Goal: Find contact information: Find contact information

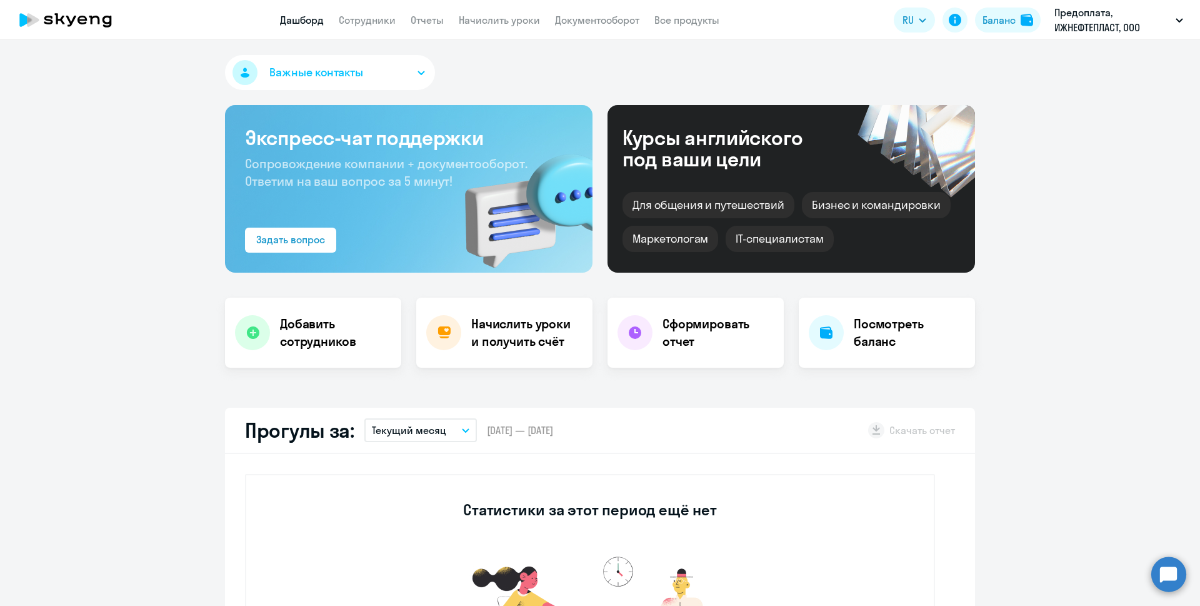
select select "30"
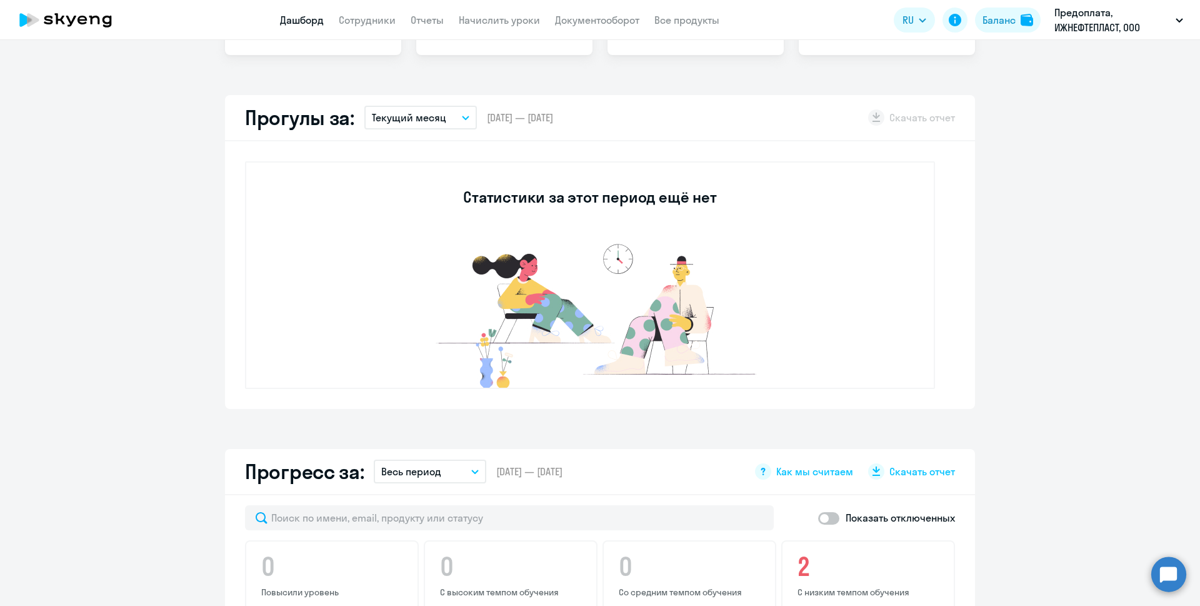
click at [112, 289] on app-truancy-attendance-dashboard "Прогулы за: Текущий месяц – [DATE] — [DATE] Скачать отчет Статистики за этот пе…" at bounding box center [600, 252] width 1200 height 314
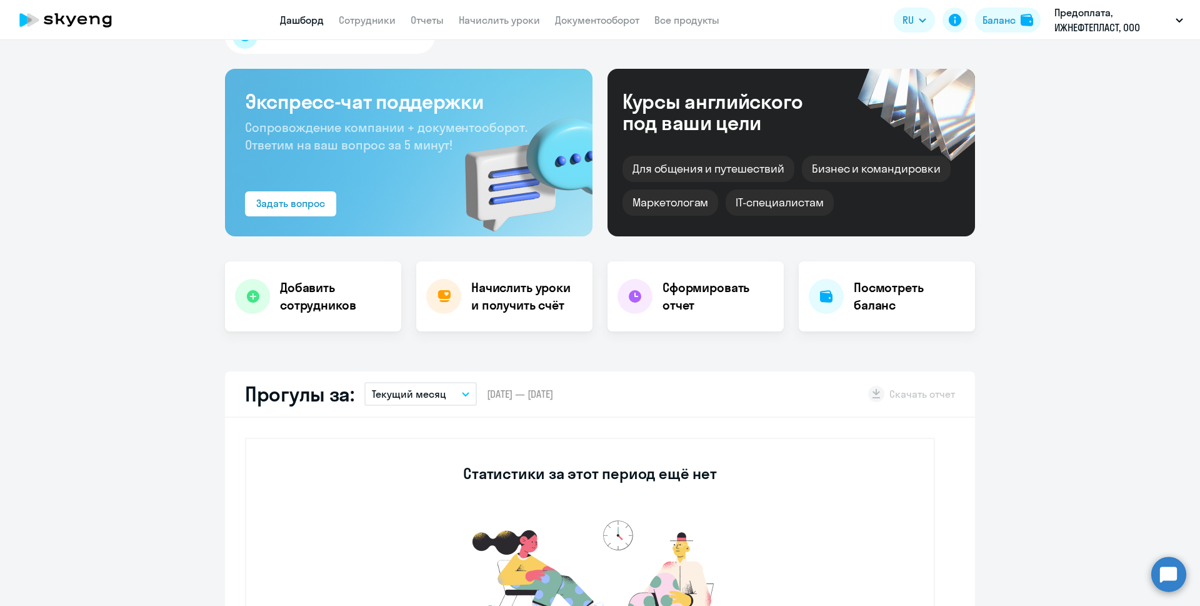
scroll to position [0, 0]
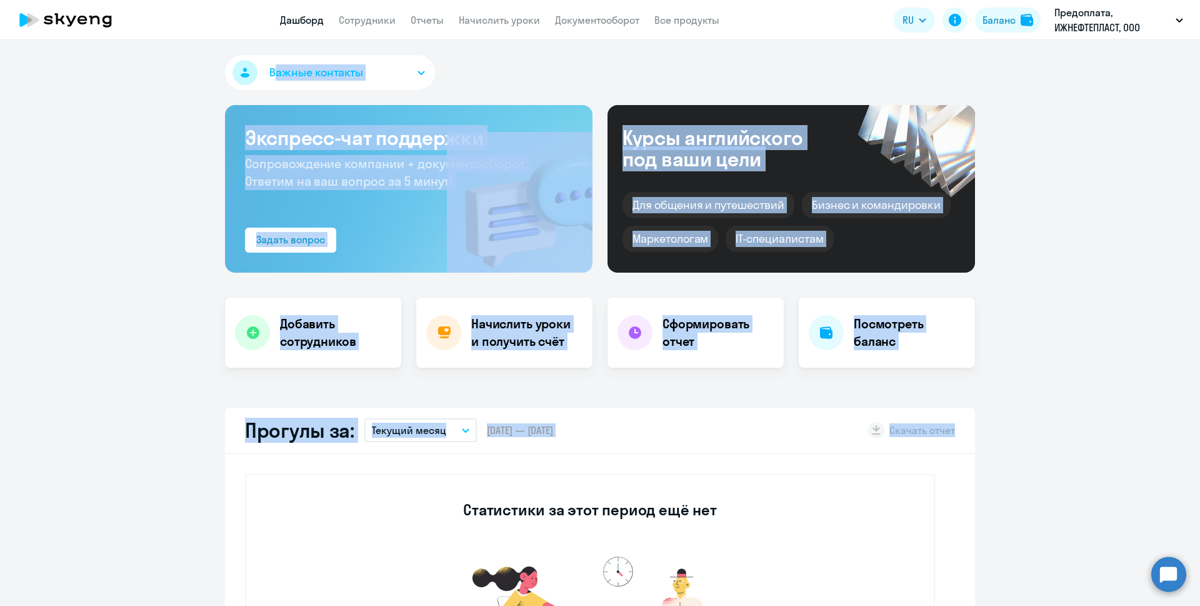
drag, startPoint x: 187, startPoint y: 59, endPoint x: 1030, endPoint y: 403, distance: 910.3
click at [1030, 403] on div "Важные контакты Экспресс-чат поддержки Сопровождение компании + документооборот…" at bounding box center [600, 323] width 1200 height 566
click at [1035, 382] on div "Важные контакты Экспресс-чат поддержки Сопровождение компании + документооборот…" at bounding box center [600, 323] width 1200 height 566
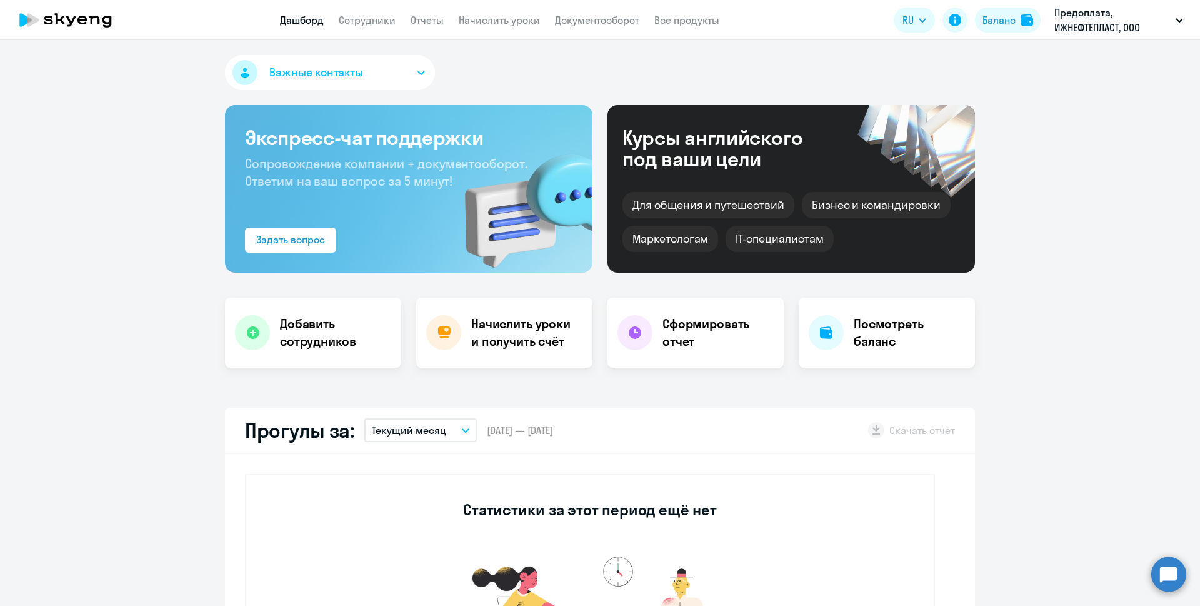
click at [1018, 410] on app-truancy-attendance-dashboard "Прогулы за: Текущий месяц – [DATE] — [DATE] Скачать отчет Статистики за этот пе…" at bounding box center [600, 565] width 1200 height 314
drag, startPoint x: 1018, startPoint y: 424, endPoint x: 132, endPoint y: 146, distance: 928.5
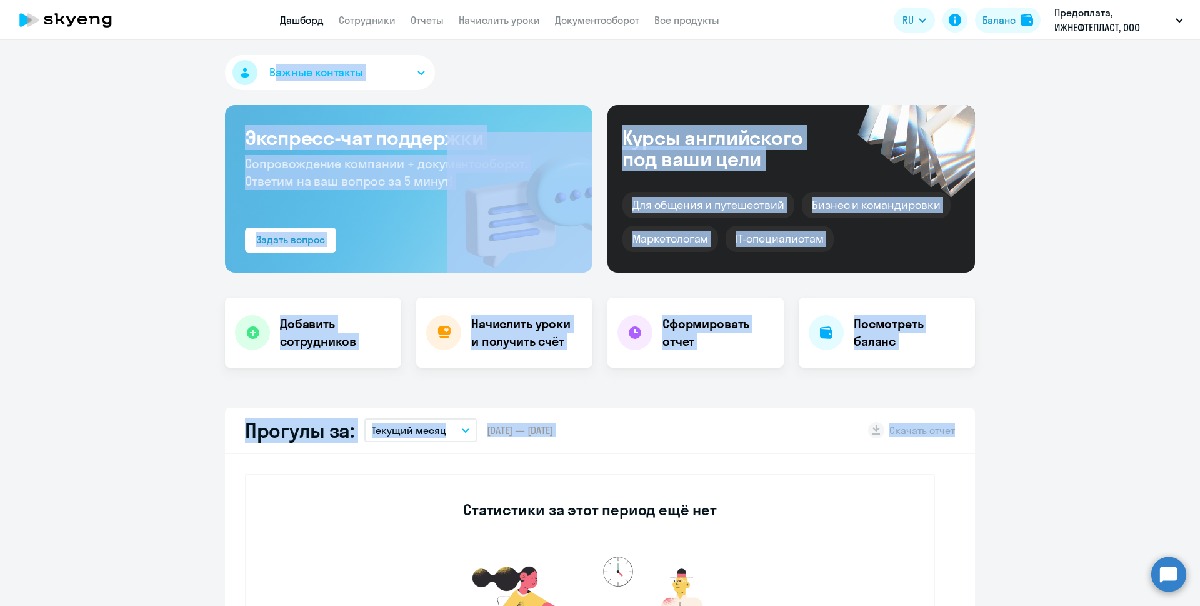
drag, startPoint x: 174, startPoint y: 58, endPoint x: 1033, endPoint y: 405, distance: 926.2
click at [1033, 405] on div "Важные контакты Экспресс-чат поддержки Сопровождение компании + документооборот…" at bounding box center [600, 323] width 1200 height 566
click at [1034, 403] on div "Важные контакты Экспресс-чат поддержки Сопровождение компании + документооборот…" at bounding box center [600, 323] width 1200 height 566
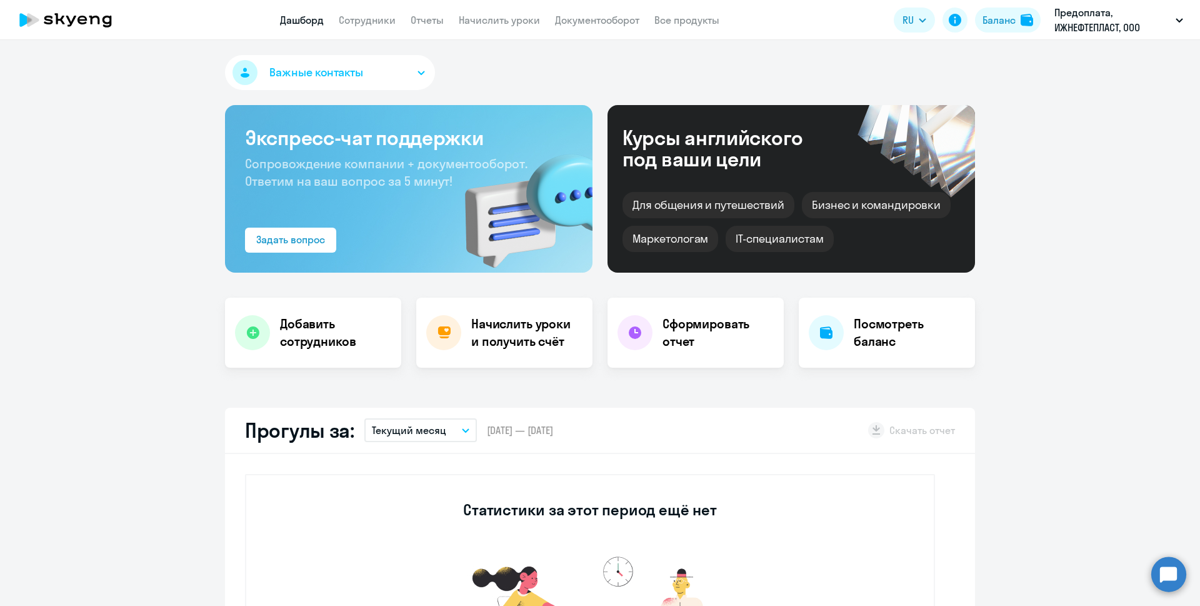
click at [400, 72] on button "Важные контакты" at bounding box center [330, 72] width 210 height 35
